Goal: Use online tool/utility: Use online tool/utility

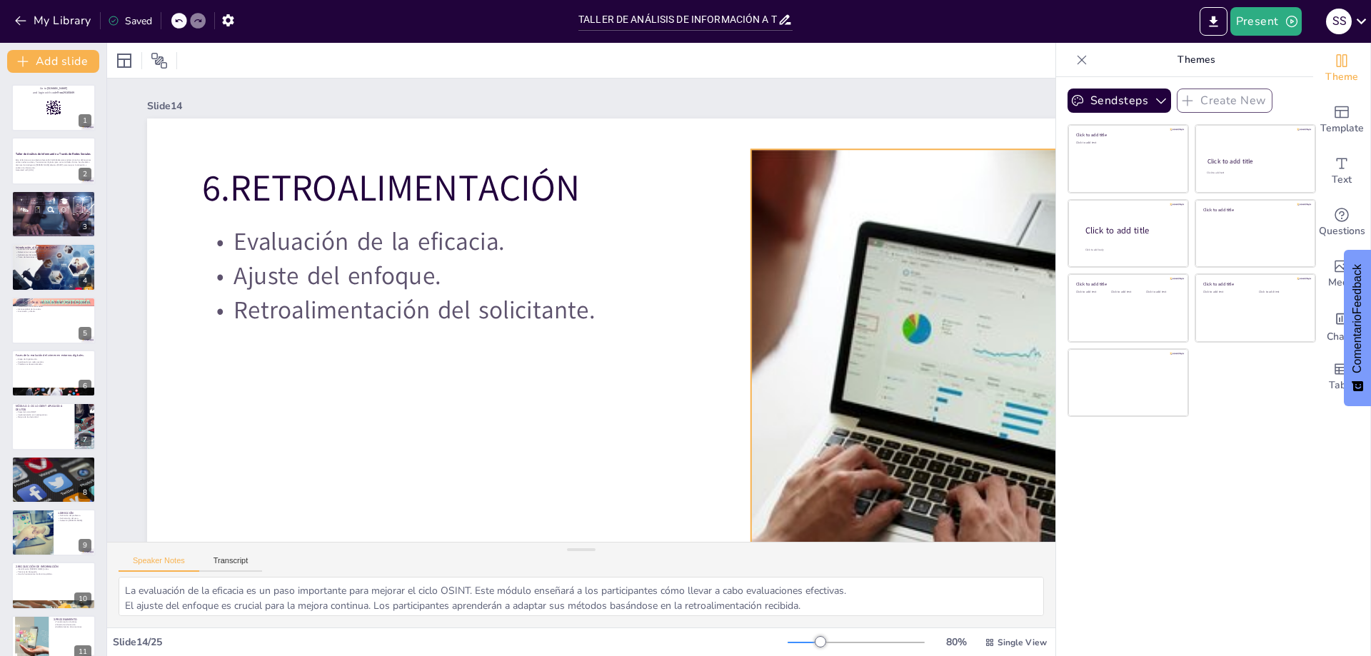
scroll to position [0, 251]
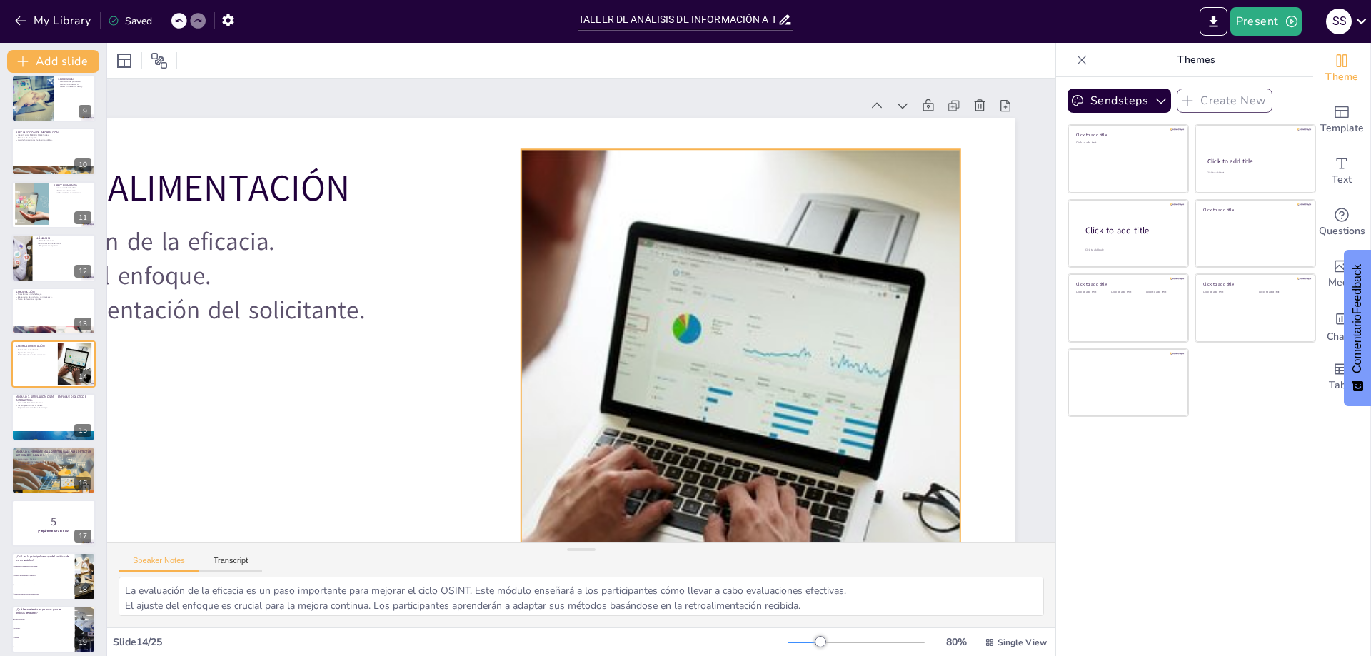
checkbox input "true"
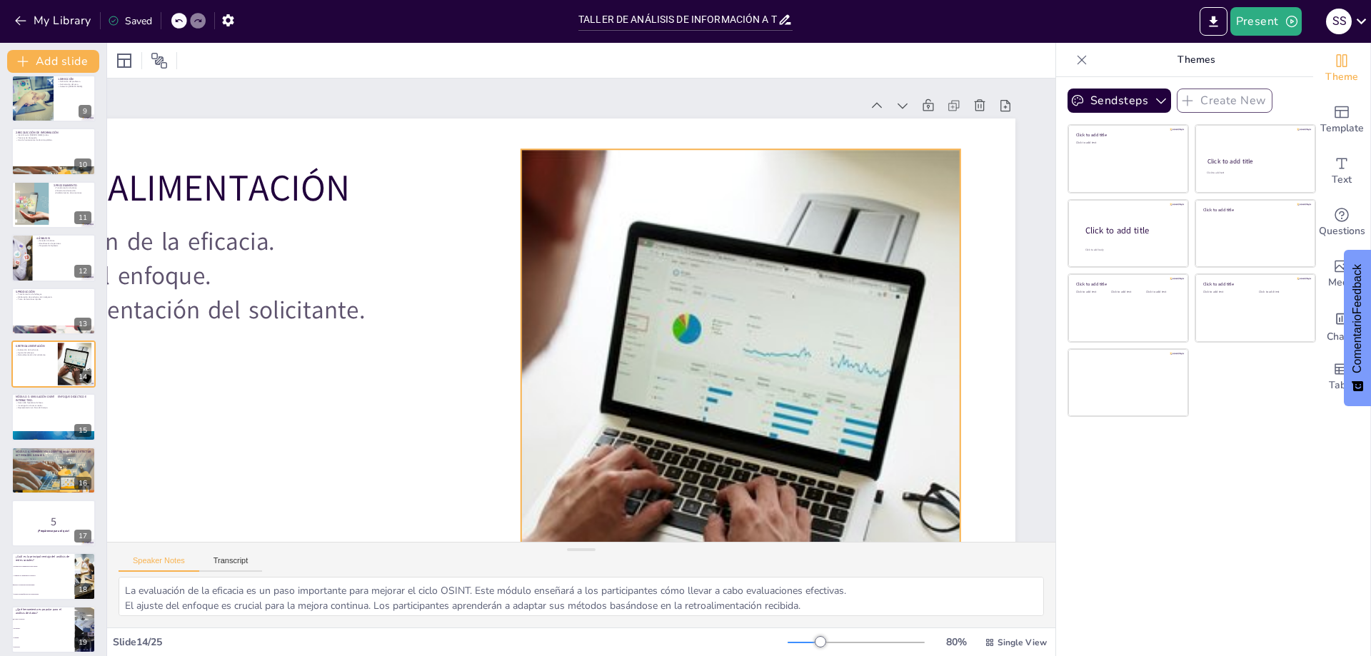
drag, startPoint x: 0, startPoint y: 0, endPoint x: 886, endPoint y: 206, distance: 909.7
click at [885, 201] on div at bounding box center [741, 427] width 770 height 556
checkbox input "true"
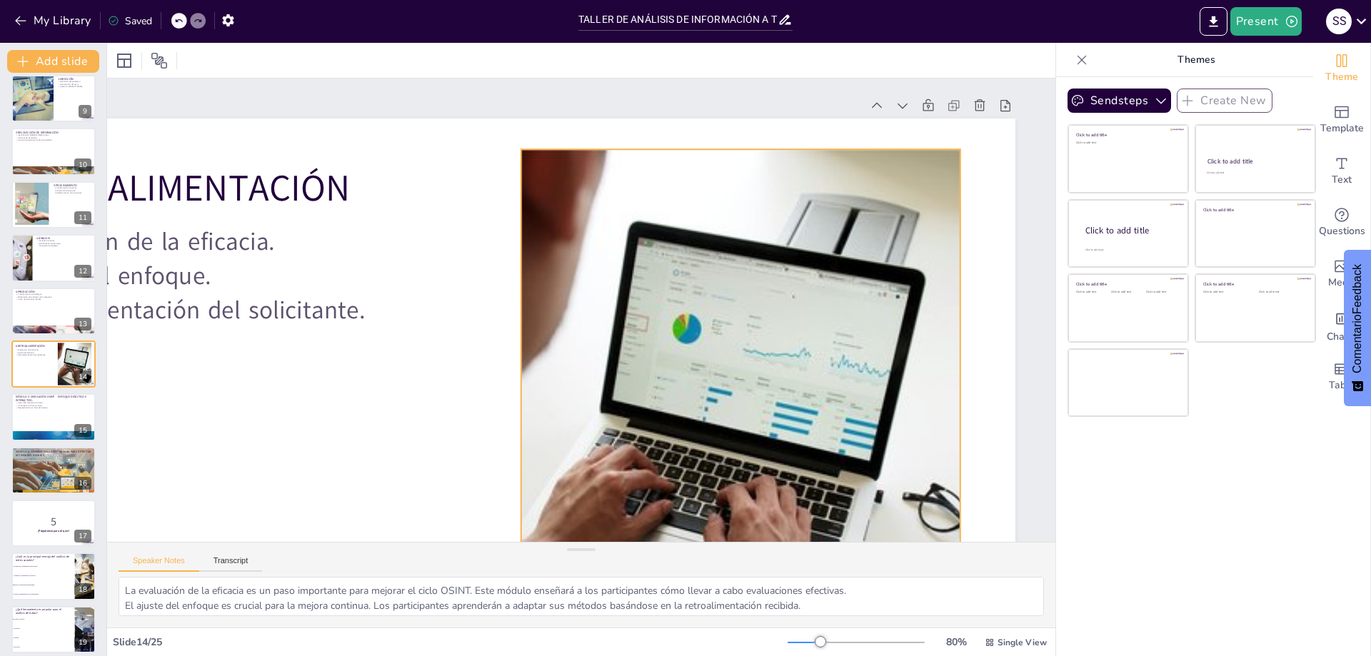
checkbox input "true"
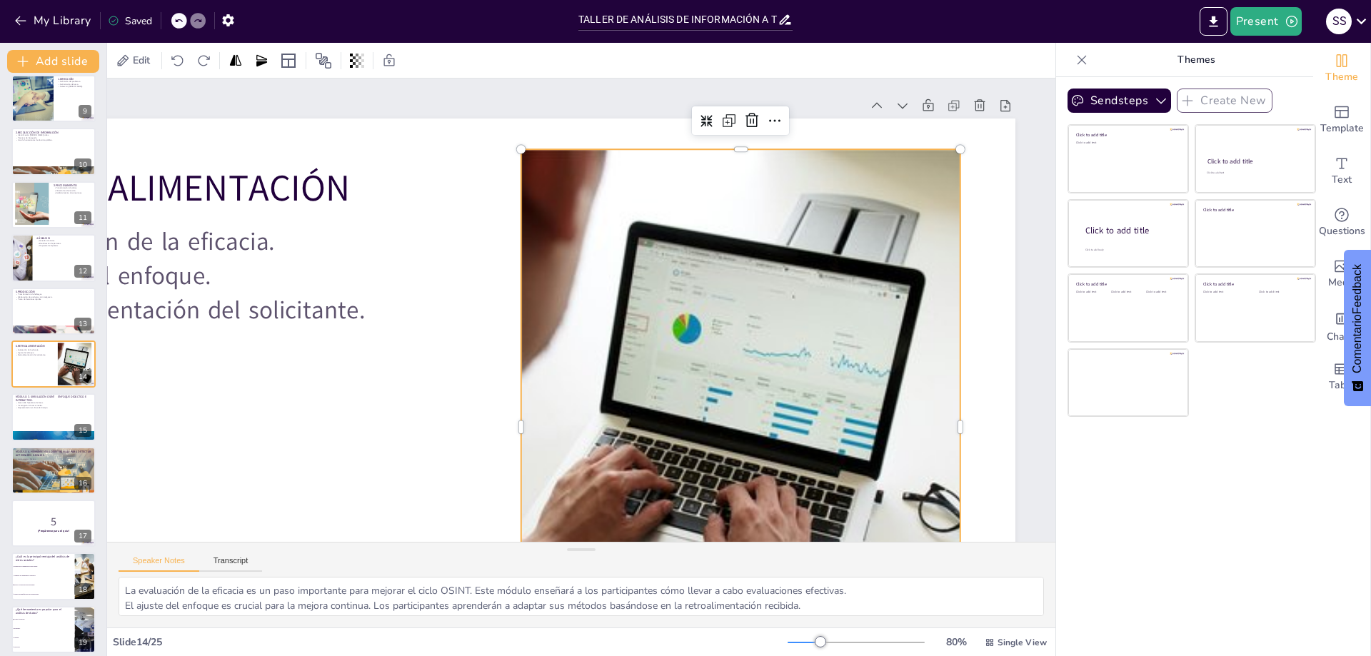
checkbox input "true"
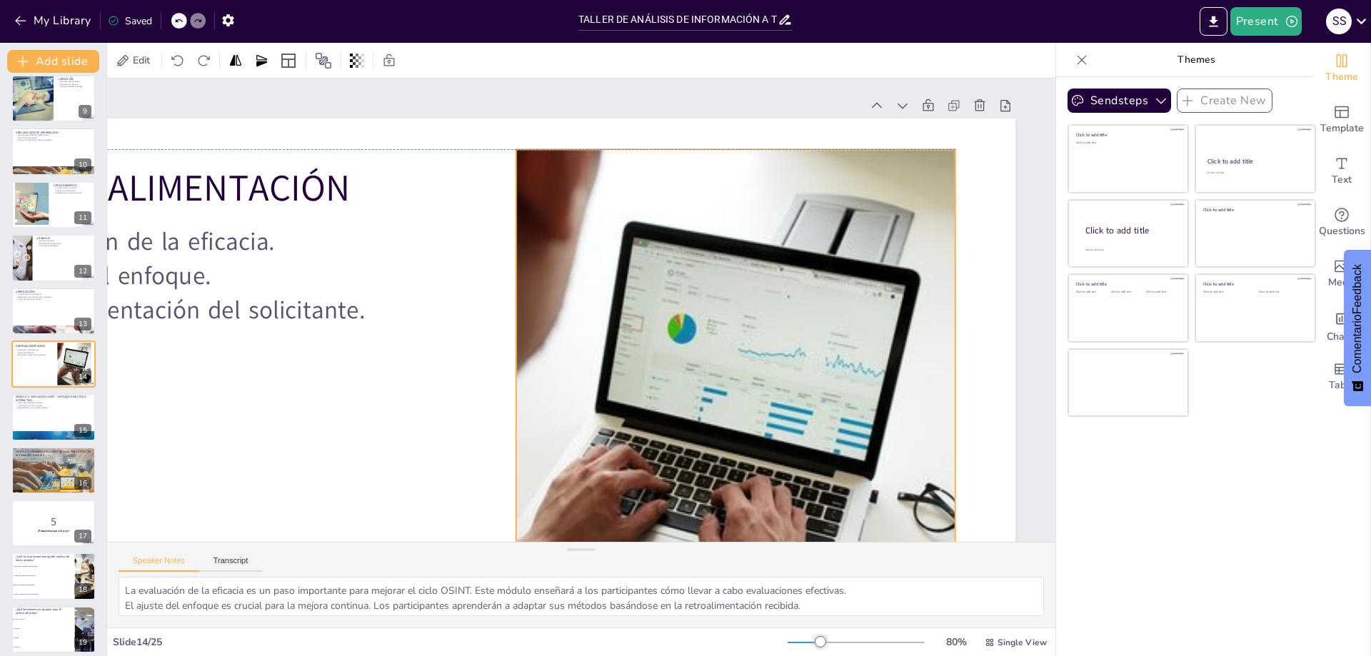
checkbox input "true"
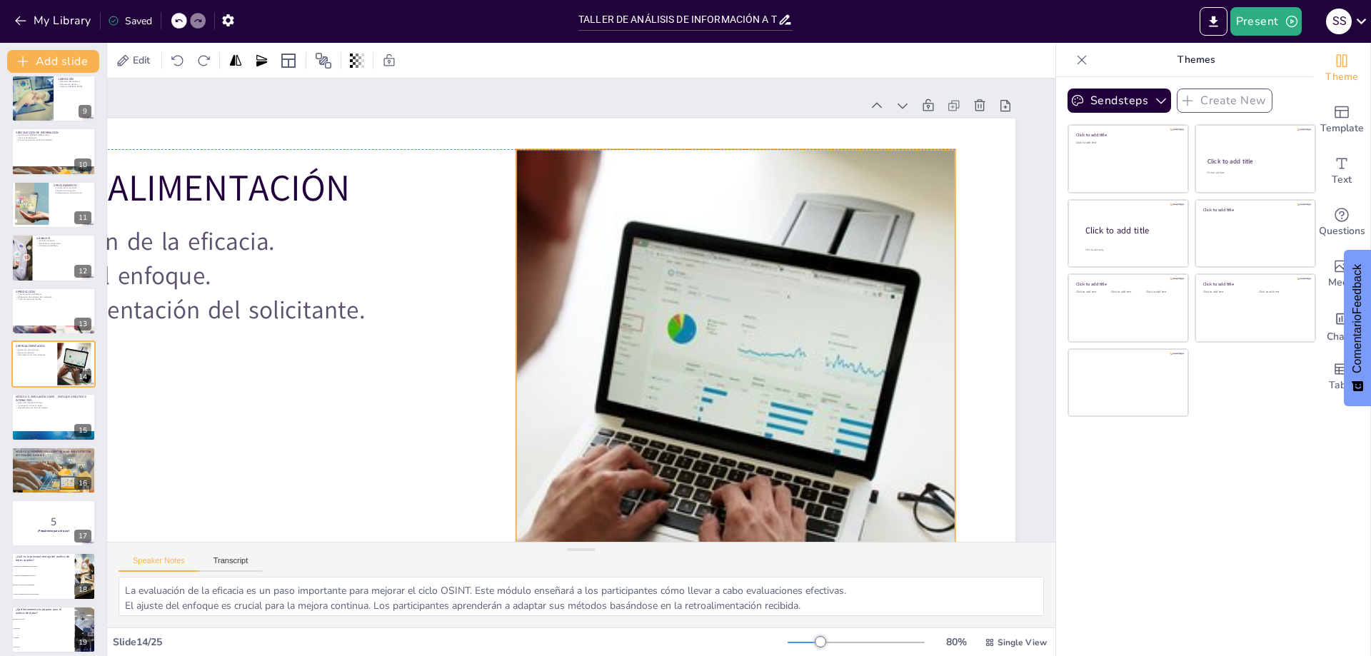
checkbox input "true"
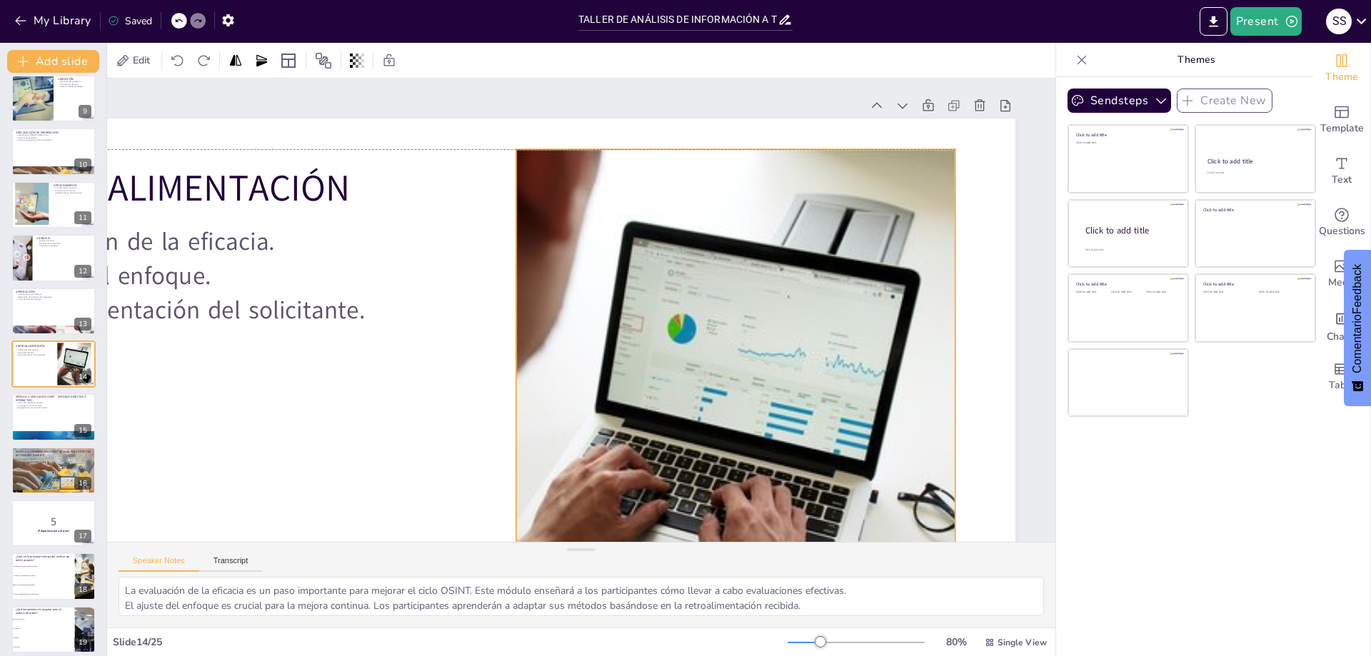
drag, startPoint x: 881, startPoint y: 206, endPoint x: 793, endPoint y: 216, distance: 88.3
click at [794, 213] on div at bounding box center [736, 427] width 770 height 556
checkbox input "true"
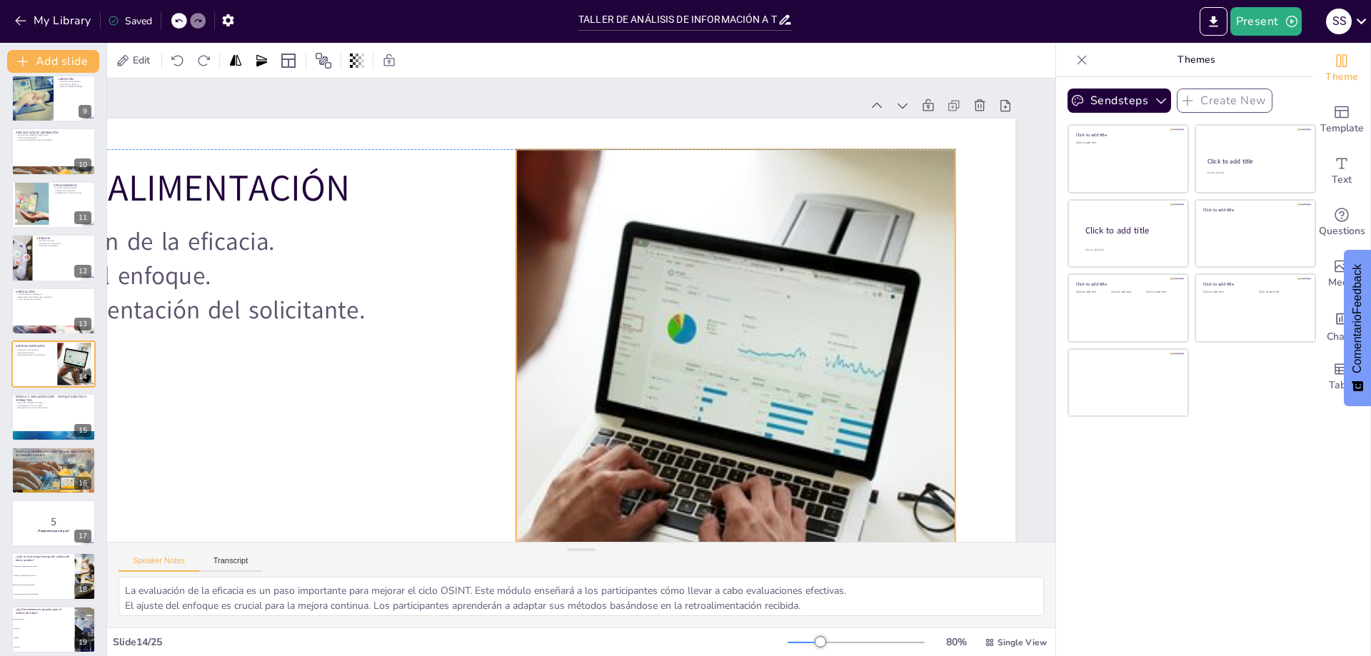
checkbox input "true"
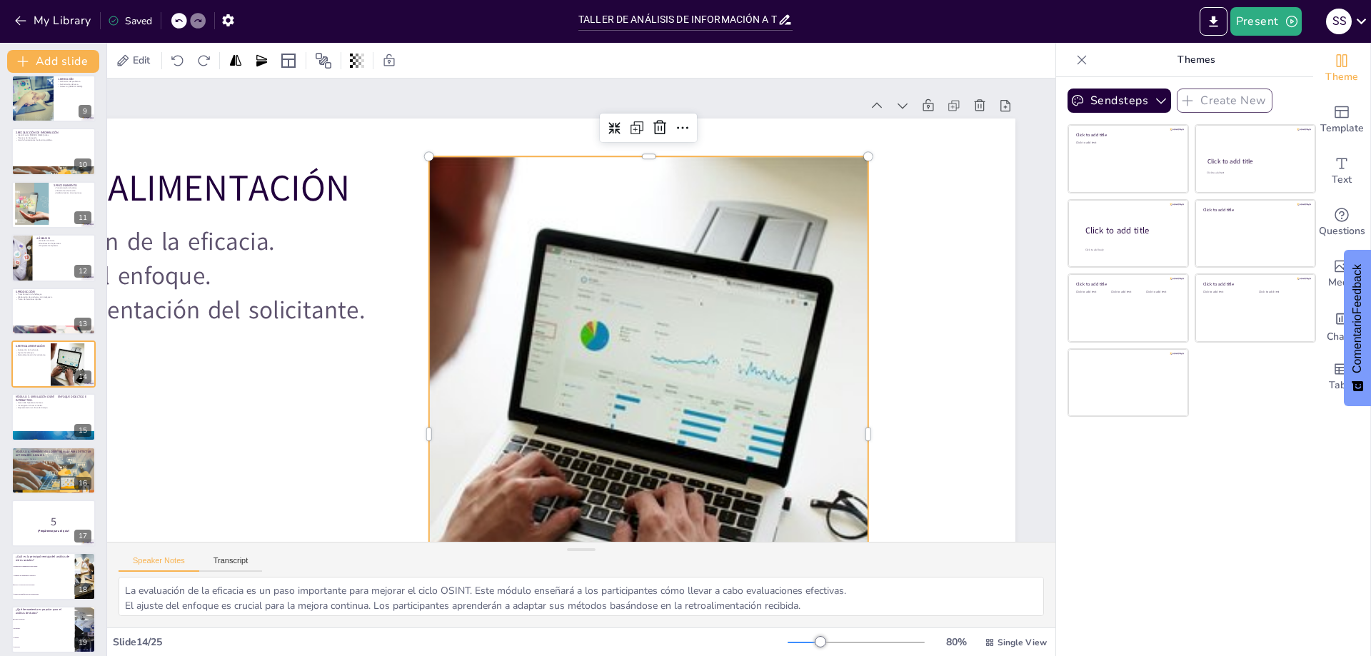
checkbox input "true"
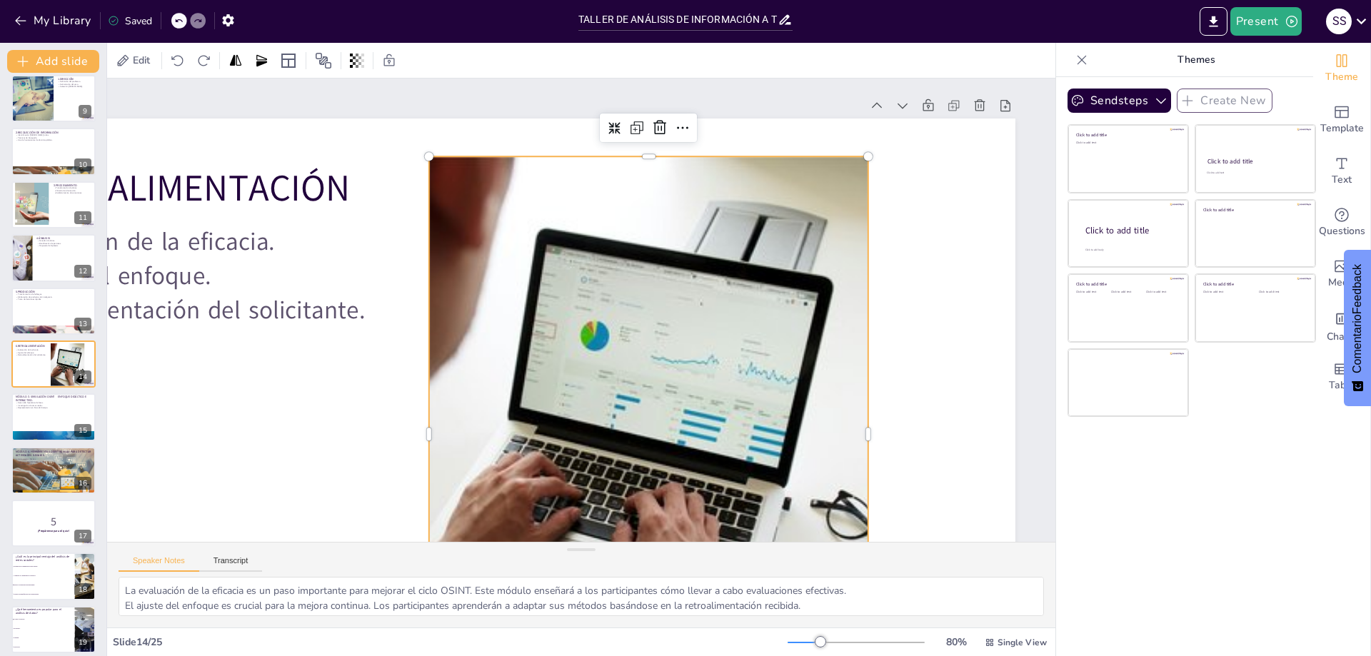
checkbox input "true"
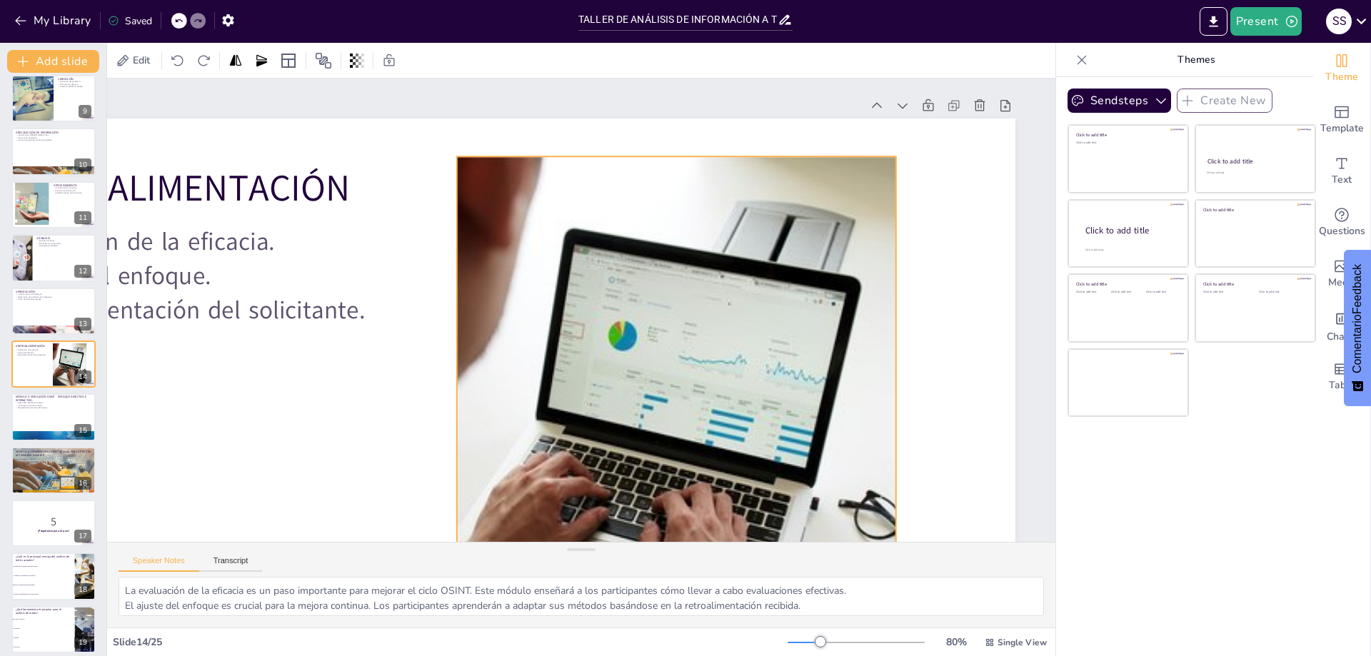
checkbox input "true"
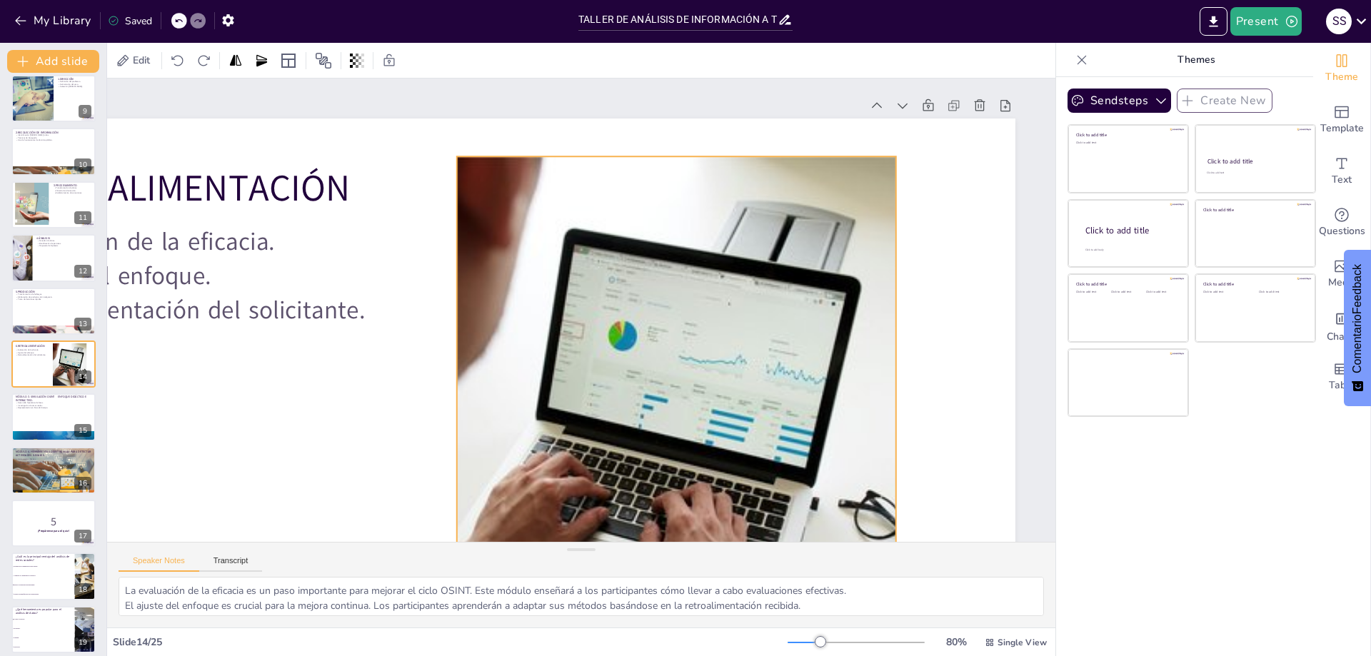
drag, startPoint x: 821, startPoint y: 219, endPoint x: 910, endPoint y: 219, distance: 88.5
click at [908, 219] on div at bounding box center [677, 434] width 770 height 556
click at [910, 219] on div at bounding box center [677, 434] width 770 height 556
checkbox input "true"
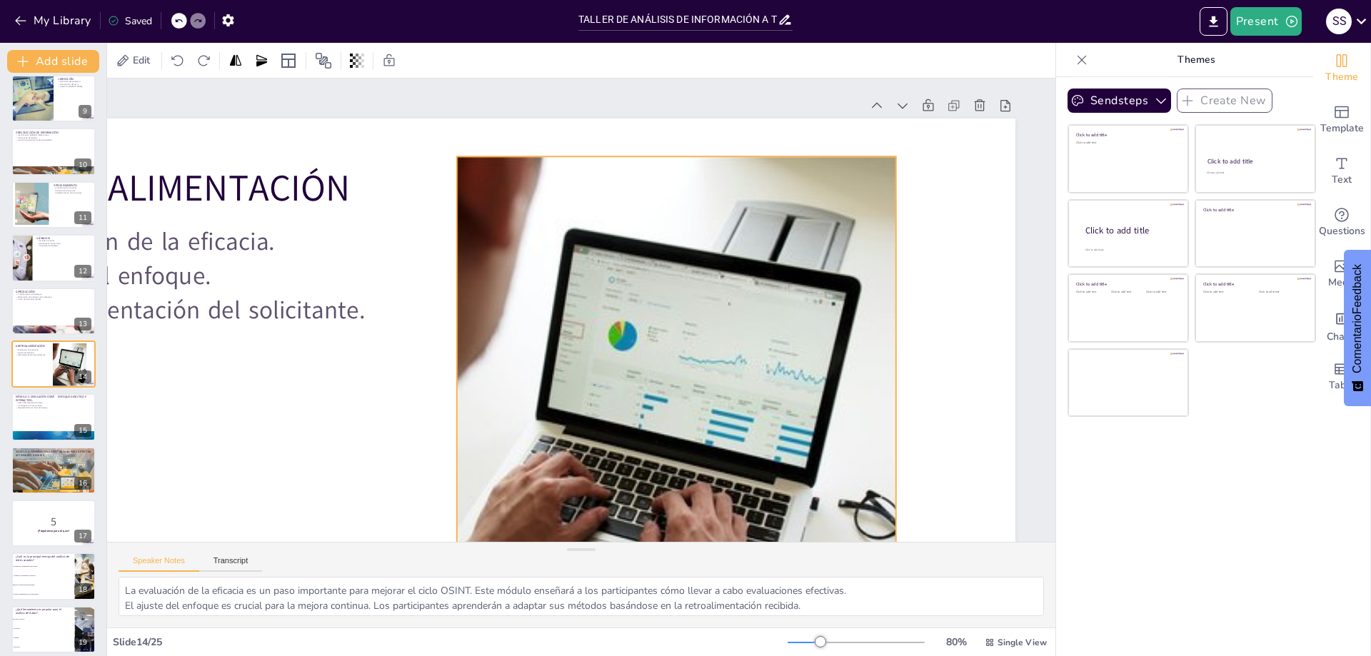
checkbox input "true"
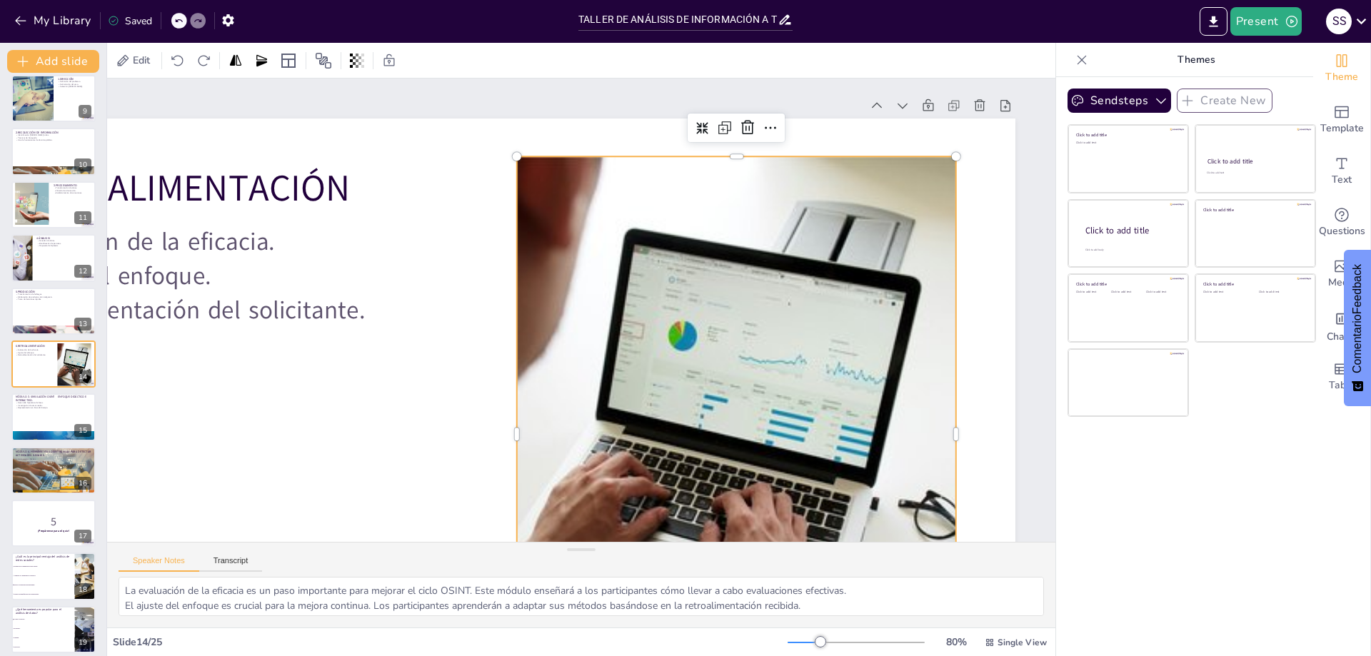
checkbox input "true"
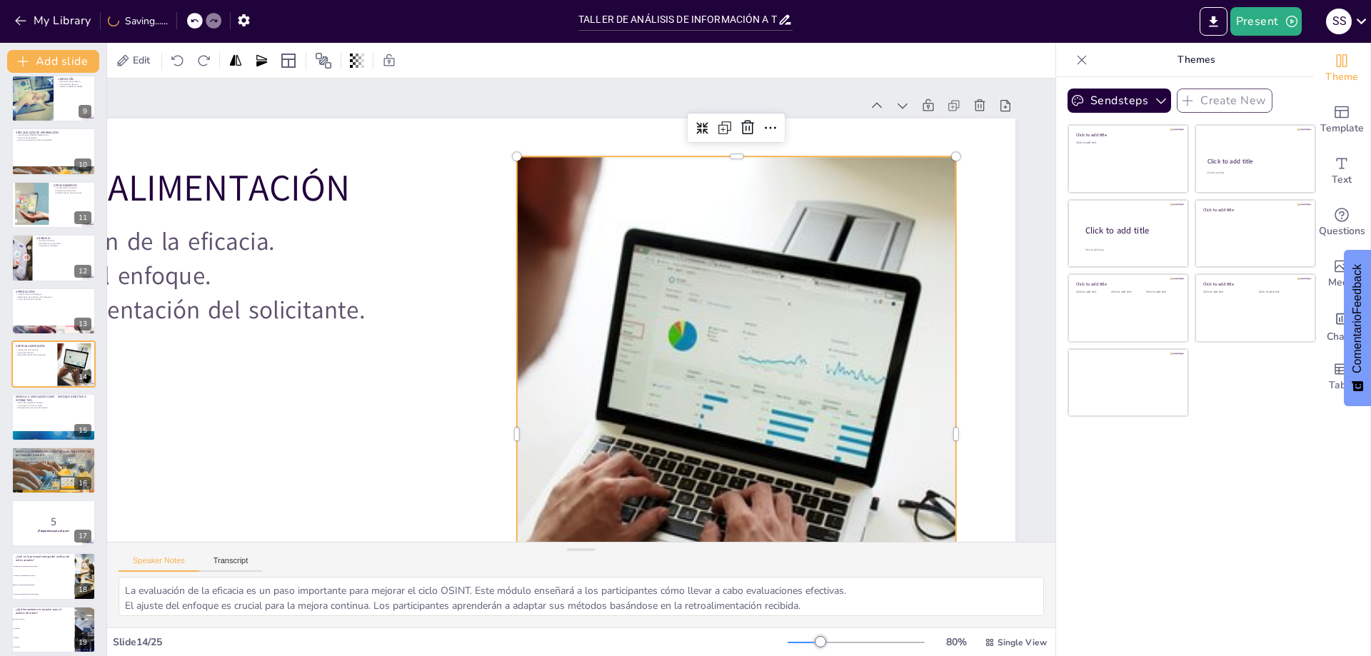
checkbox input "true"
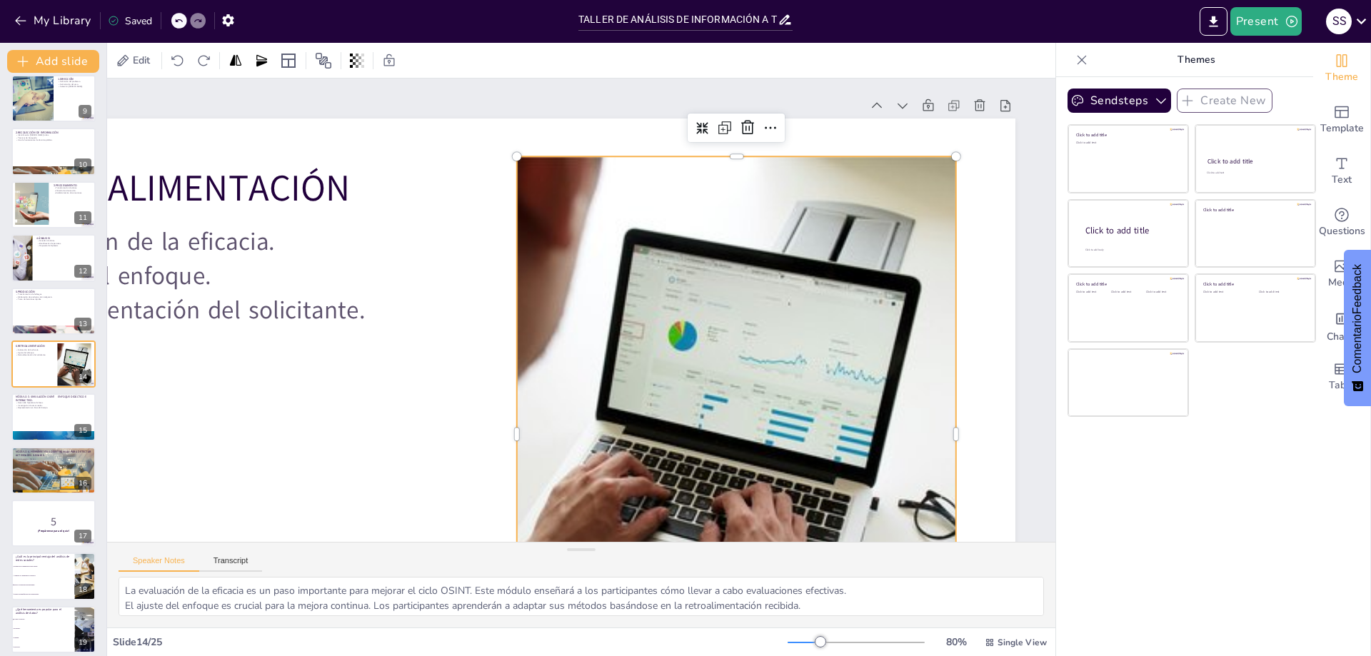
checkbox input "true"
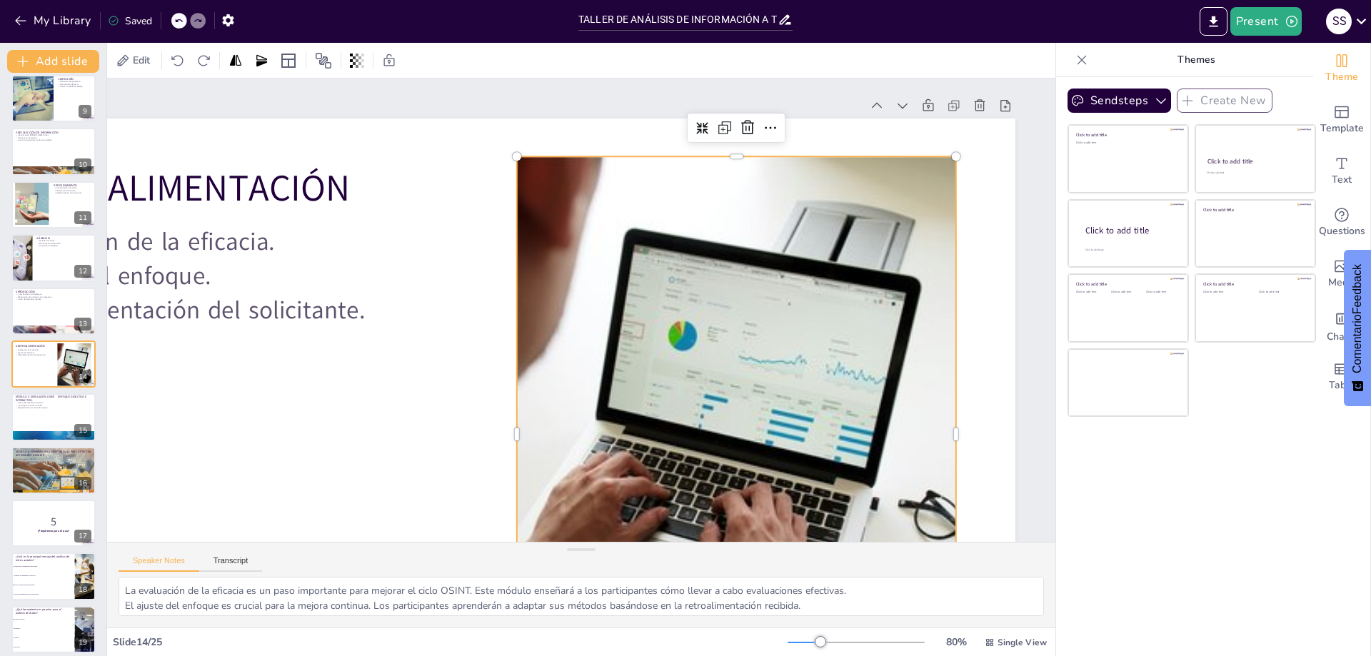
checkbox input "true"
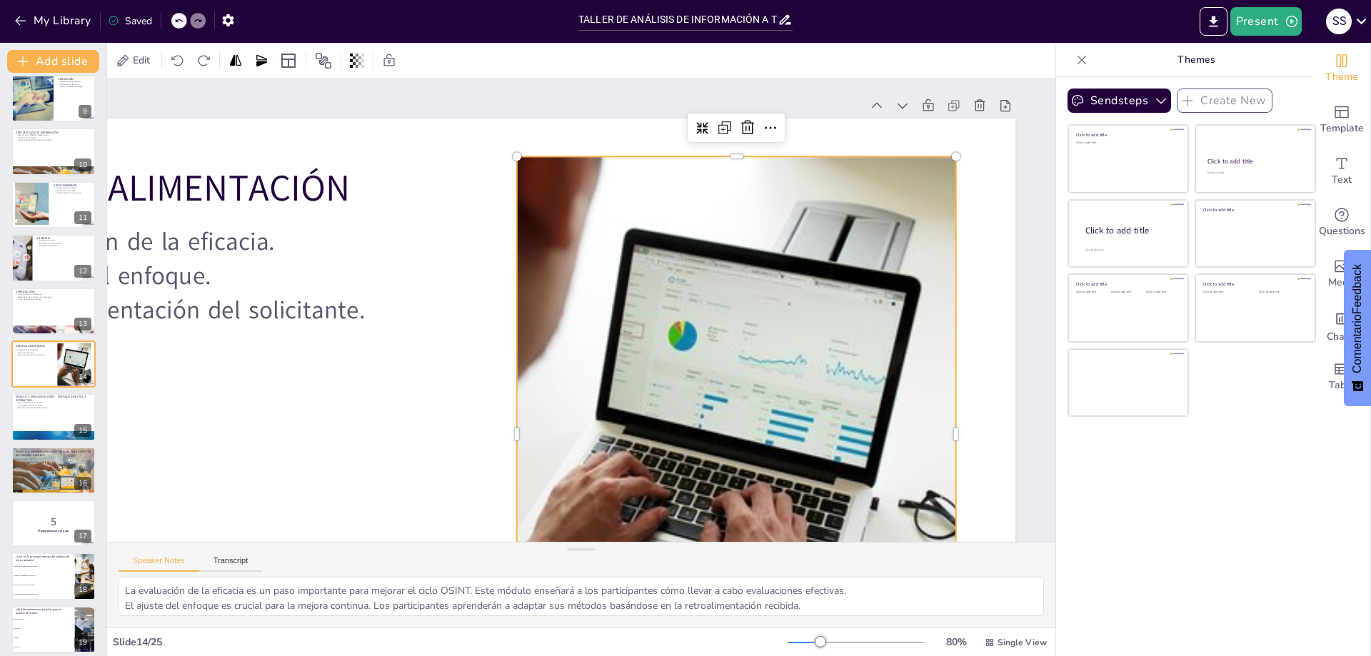
checkbox input "true"
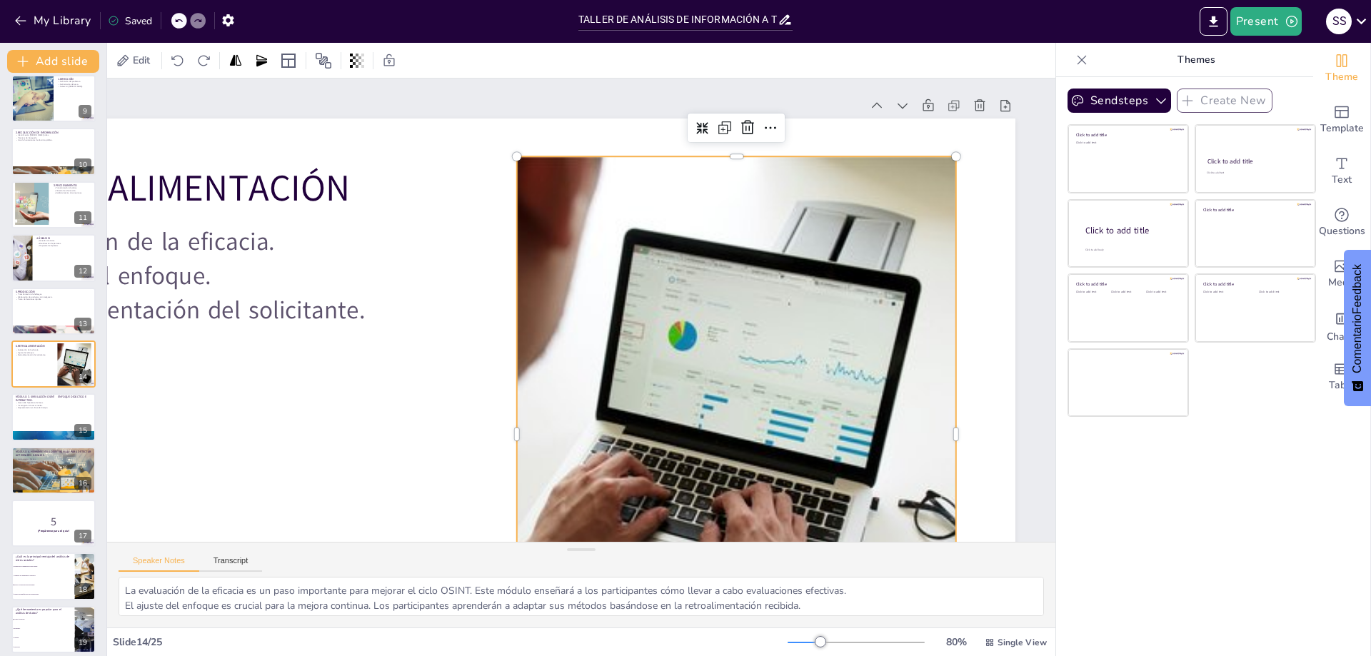
checkbox input "true"
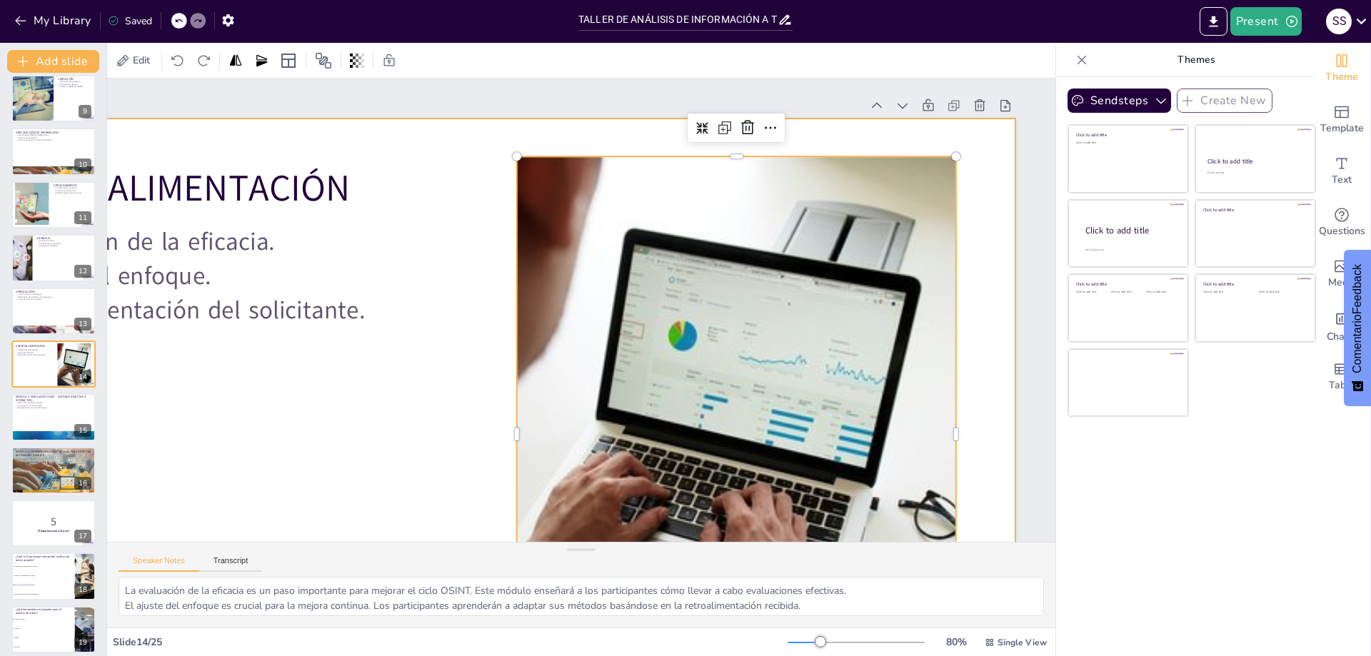
checkbox input "true"
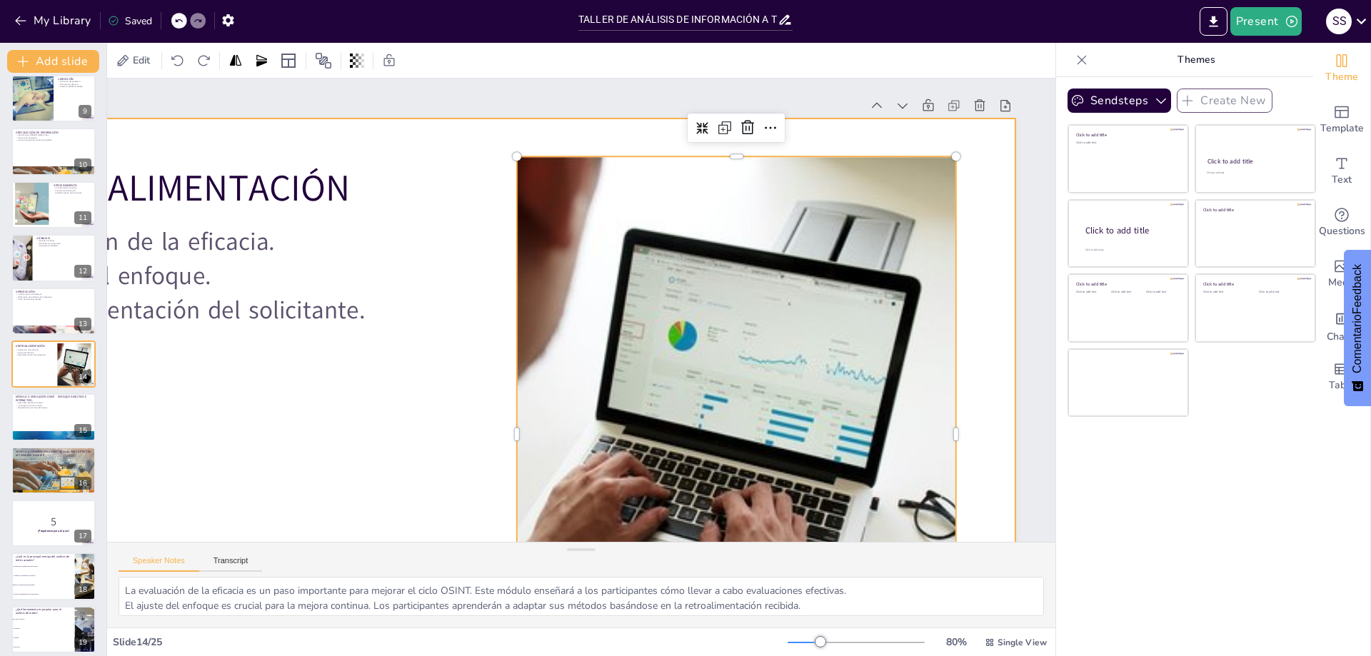
checkbox input "true"
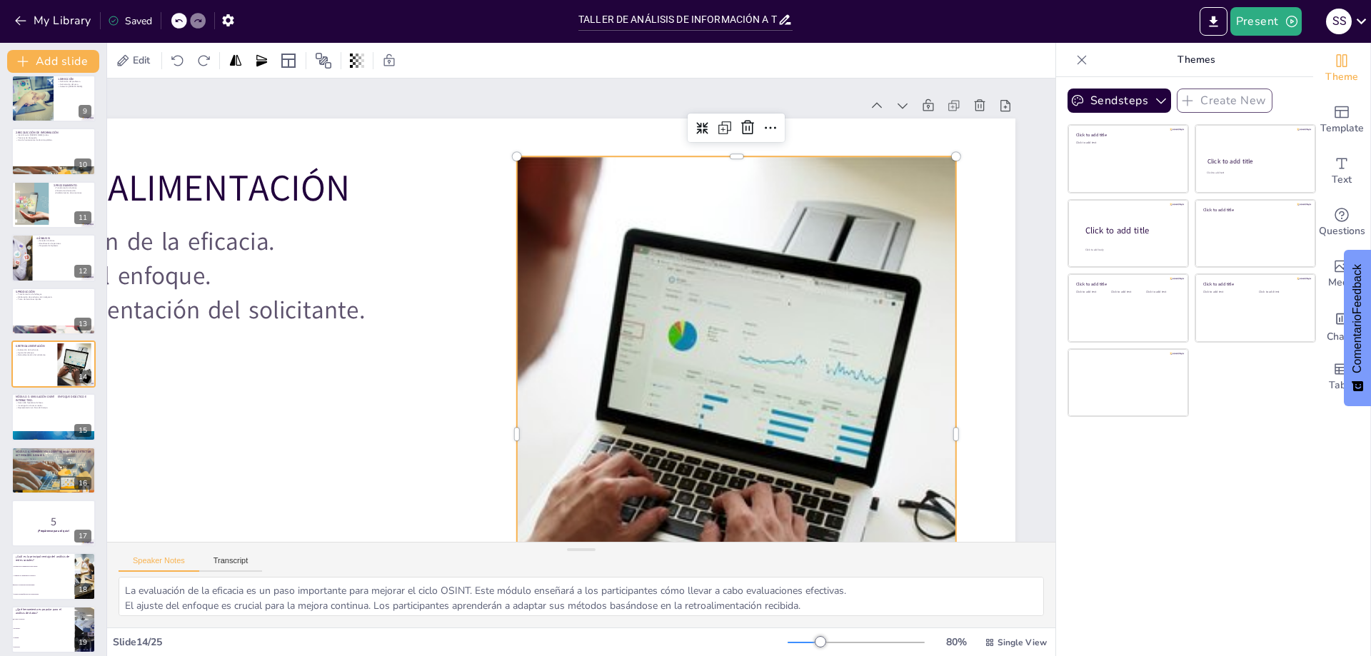
checkbox input "true"
